Goal: Task Accomplishment & Management: Manage account settings

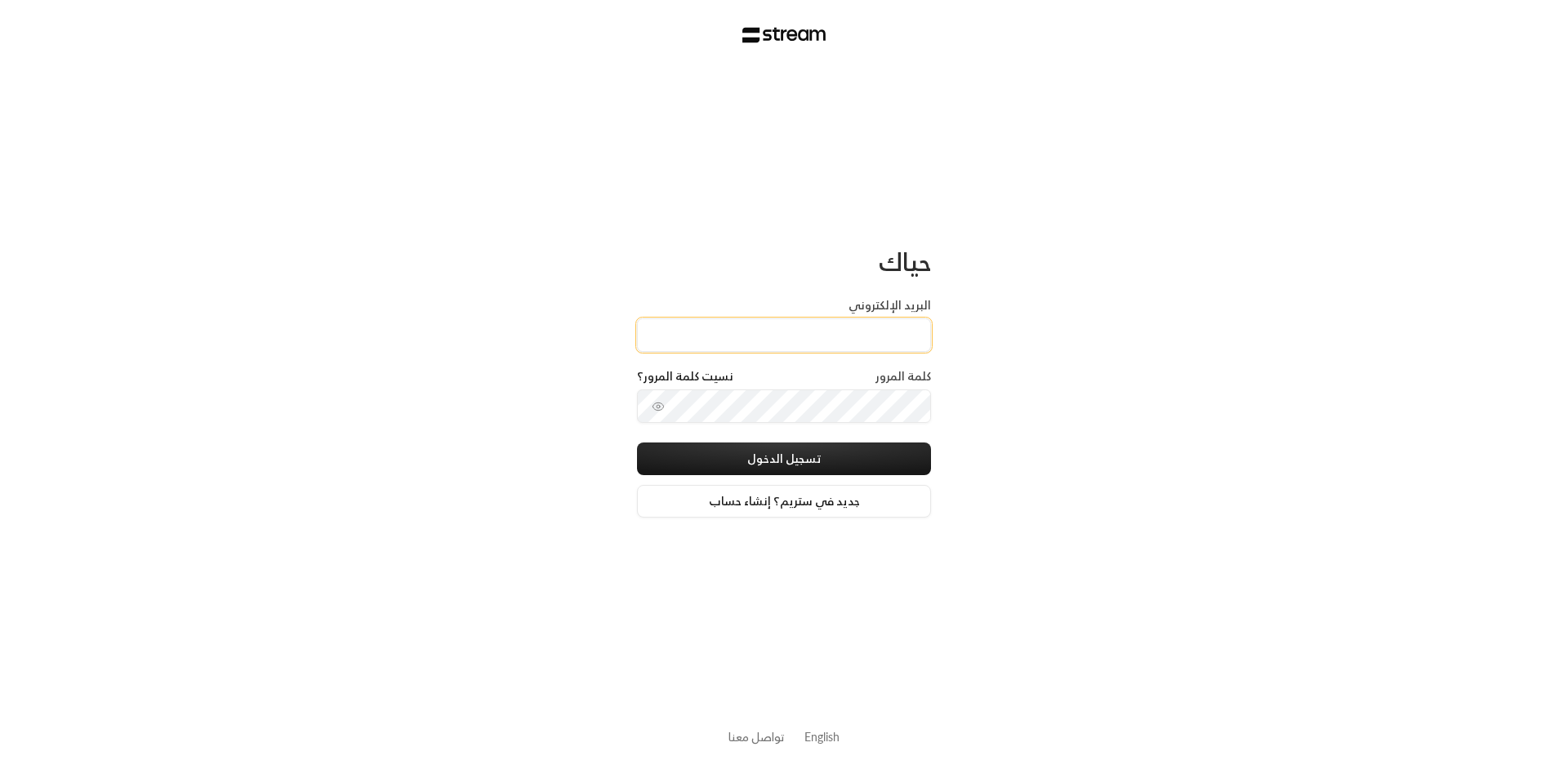
click at [703, 328] on input "البريد الإلكتروني" at bounding box center [784, 335] width 294 height 33
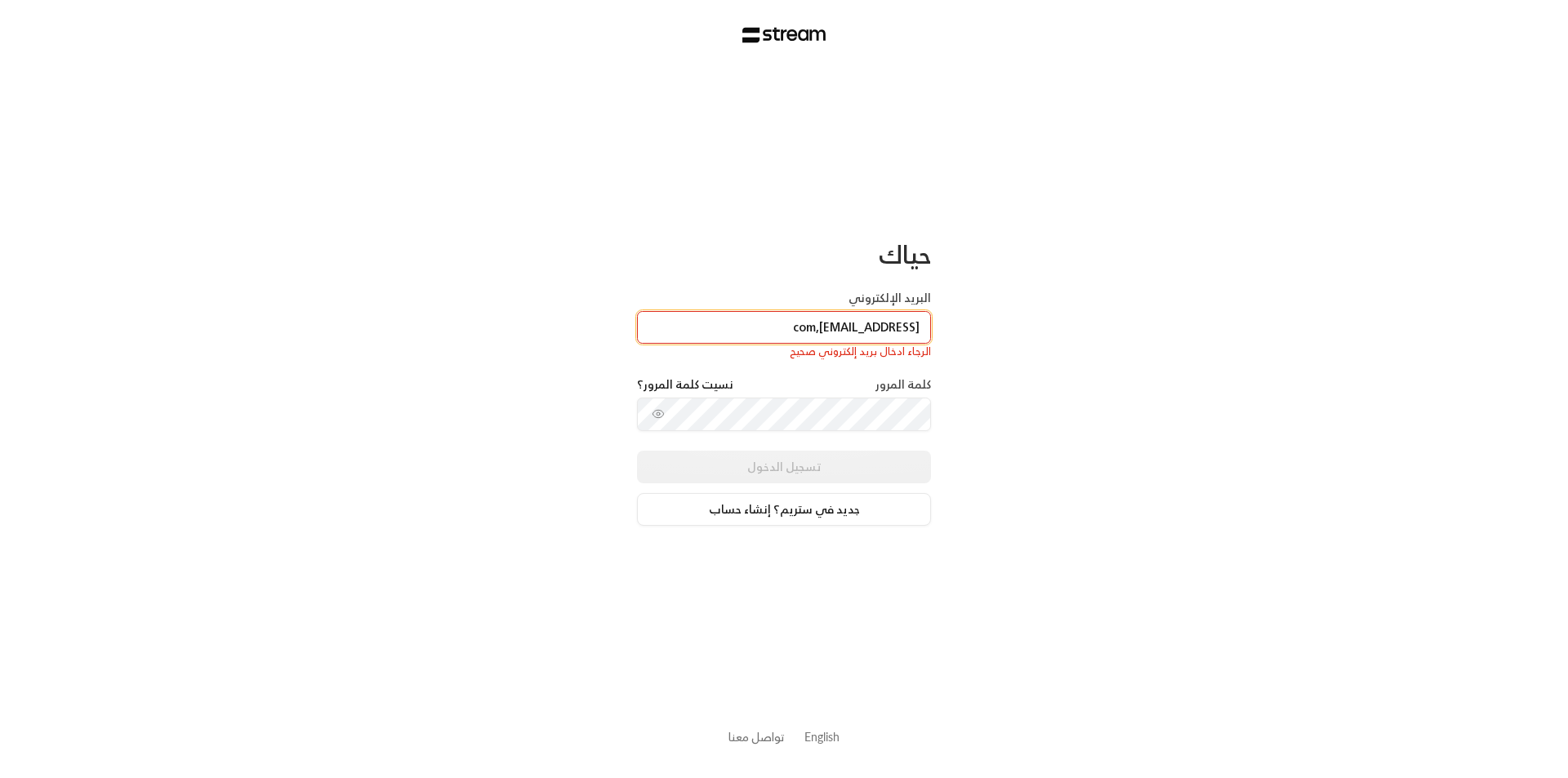
type input "[EMAIL_ADDRESS],com"
click at [505, 434] on div "حياك البريد الإلكتروني [EMAIL_ADDRESS],com الرجاء ادخال بريد إلكتروني صحيح كلمة…" at bounding box center [784, 389] width 1568 height 778
click at [805, 467] on div "تسجيل الدخول جديد في ستريم؟ إنشاء حساب" at bounding box center [784, 489] width 294 height 75
click at [807, 461] on div "تسجيل الدخول جديد في ستريم؟ إنشاء حساب" at bounding box center [784, 489] width 294 height 75
click at [808, 461] on div "تسجيل الدخول جديد في ستريم؟ إنشاء حساب" at bounding box center [784, 489] width 294 height 75
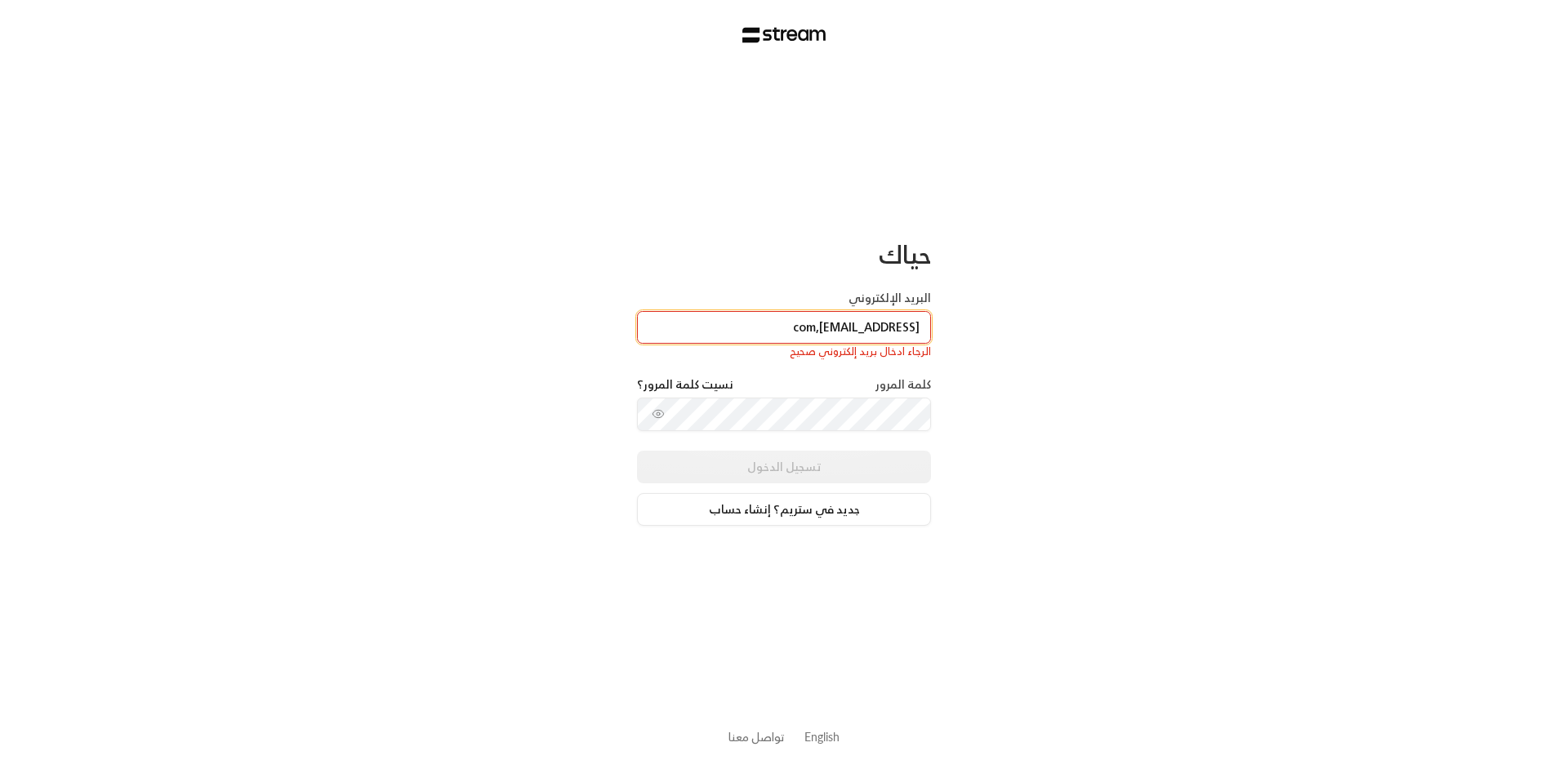
drag, startPoint x: 917, startPoint y: 324, endPoint x: 672, endPoint y: 333, distance: 245.2
click at [672, 333] on input "[EMAIL_ADDRESS],com" at bounding box center [784, 328] width 294 height 33
drag, startPoint x: 684, startPoint y: 329, endPoint x: 682, endPoint y: 336, distance: 7.3
paste input "[EMAIL_ADDRESS],com"
type input "[EMAIL_ADDRESS],com"
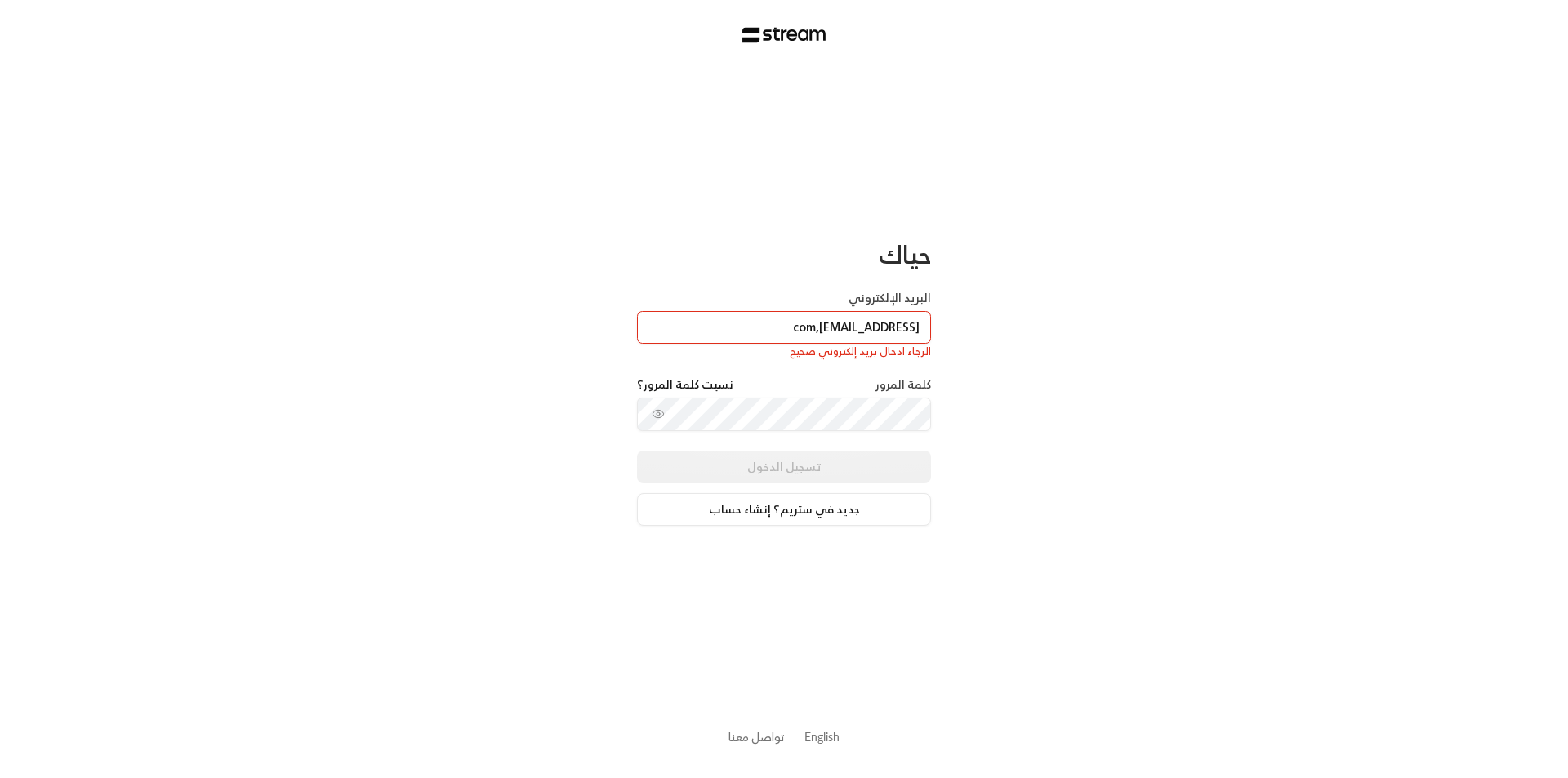
click at [768, 468] on div "تسجيل الدخول جديد في ستريم؟ إنشاء حساب" at bounding box center [784, 489] width 294 height 75
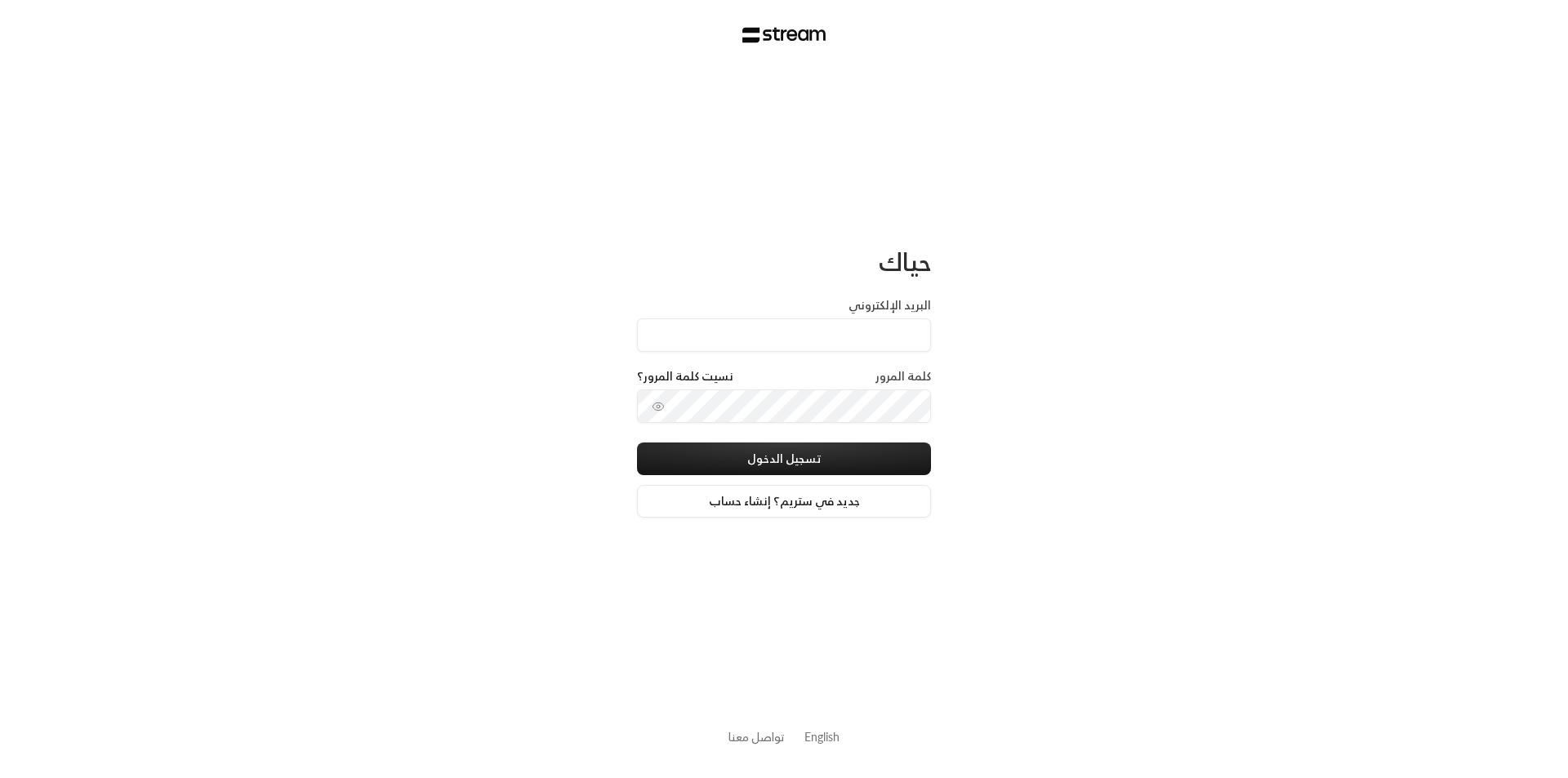
click at [681, 326] on input "البريد الإلكتروني" at bounding box center [784, 335] width 294 height 33
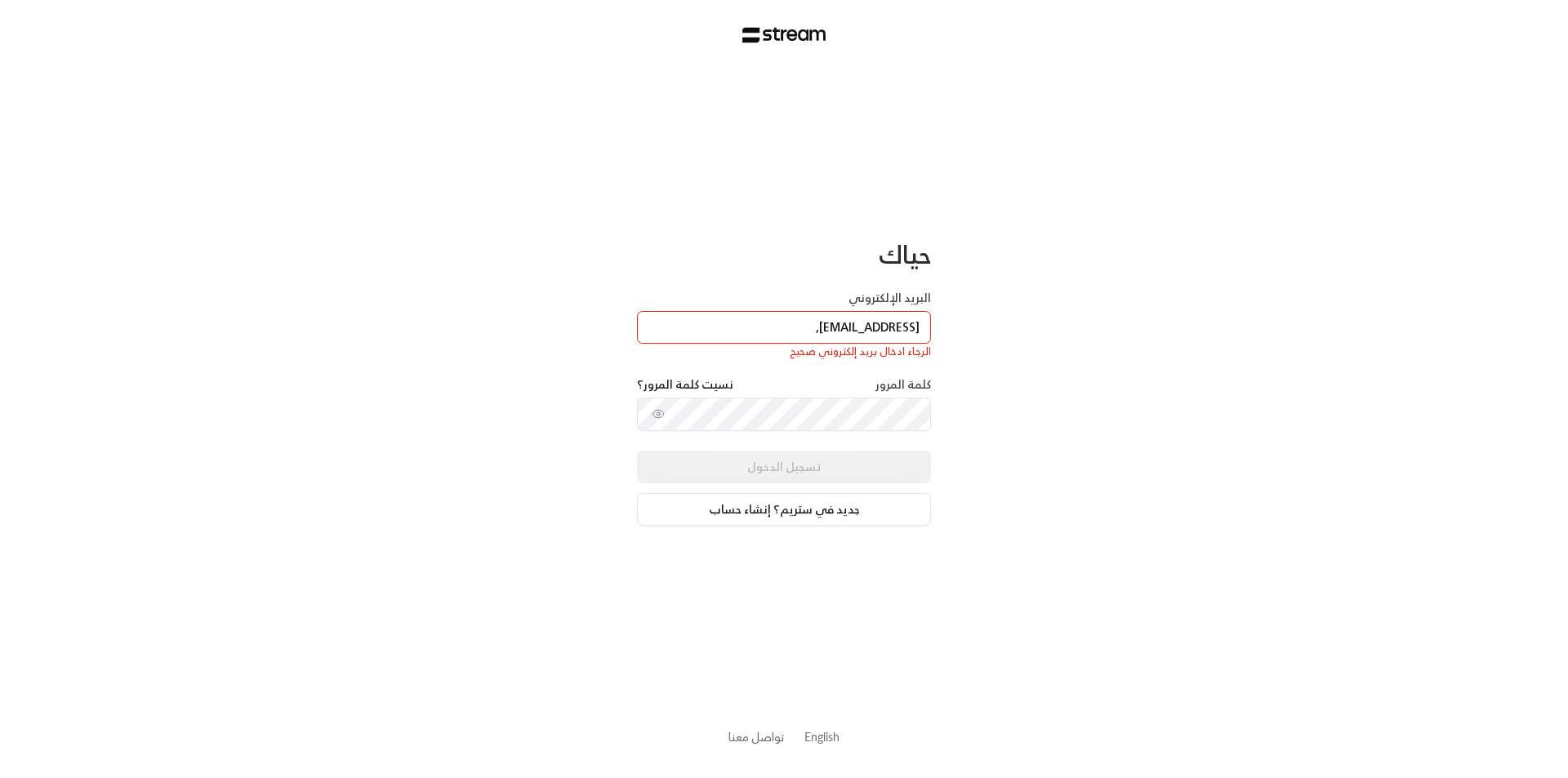
scroll to position [2, 0]
drag, startPoint x: 758, startPoint y: 337, endPoint x: 788, endPoint y: 342, distance: 30.4
click at [788, 342] on input "[EMAIL_ADDRESS]," at bounding box center [784, 328] width 294 height 33
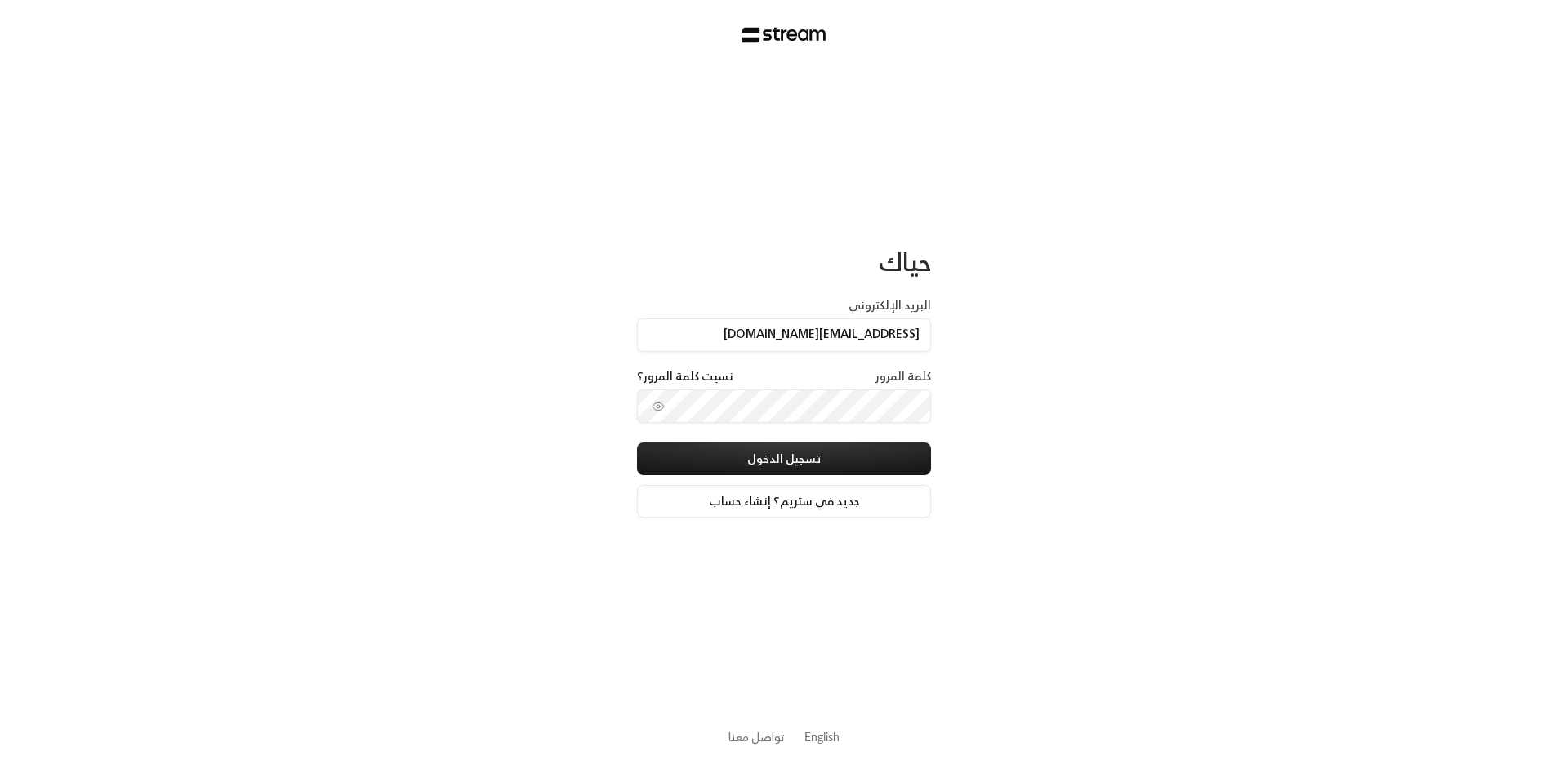
type input "aamanni220223@gmail.com"
click at [764, 464] on button "تسجيل الدخول" at bounding box center [784, 459] width 294 height 33
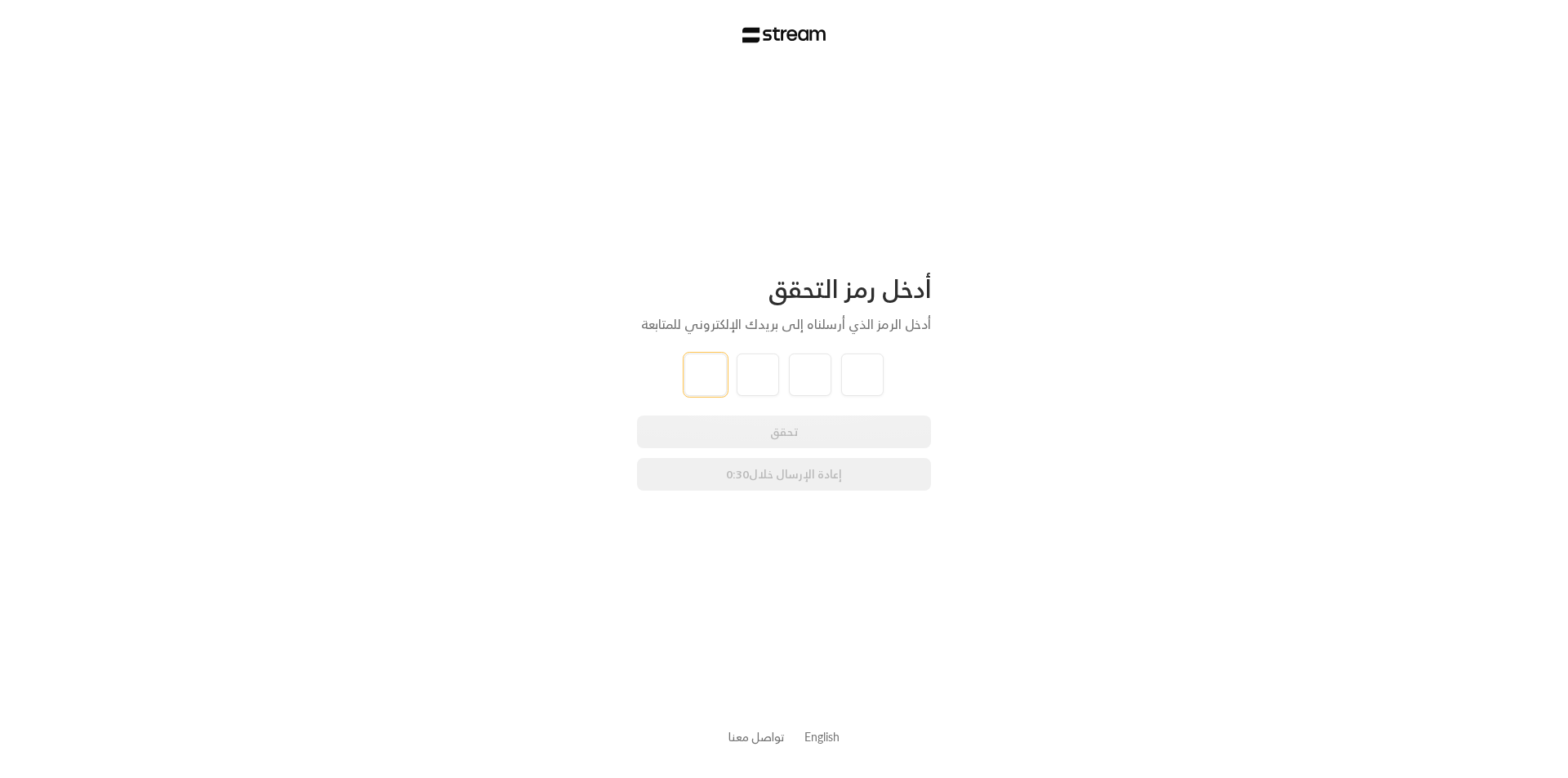
type input "2"
type input "6"
type input "0"
type input "4"
